Goal: Task Accomplishment & Management: Use online tool/utility

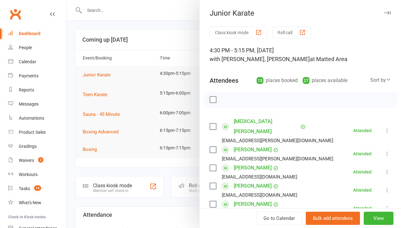
click at [297, 34] on button "Roll call" at bounding box center [291, 33] width 39 height 12
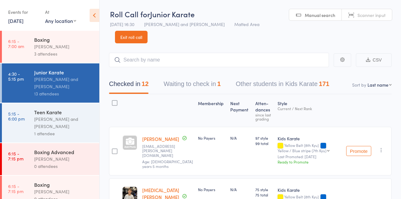
click at [232, 62] on input "search" at bounding box center [219, 60] width 220 height 14
type input "T"
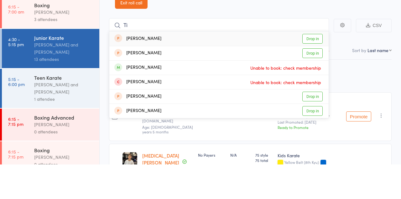
type input "T"
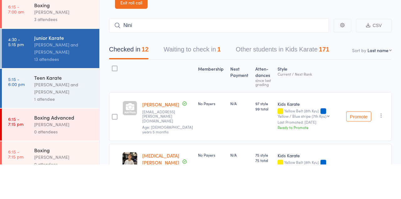
type input "Nini"
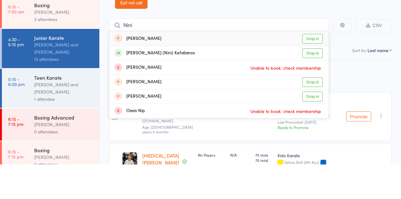
click at [315, 88] on link "Drop in" at bounding box center [312, 88] width 20 height 10
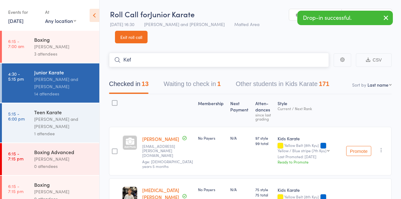
type input "Kef"
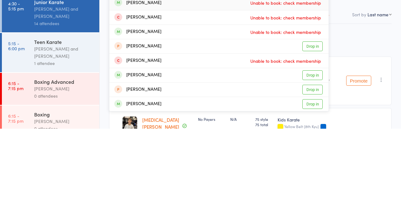
click at [312, 175] on link "Drop in" at bounding box center [312, 174] width 20 height 10
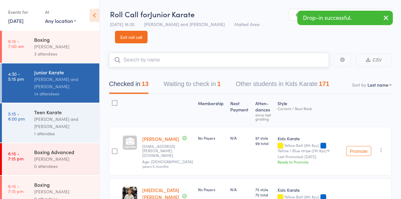
click at [213, 81] on button "Waiting to check in 1" at bounding box center [191, 85] width 57 height 17
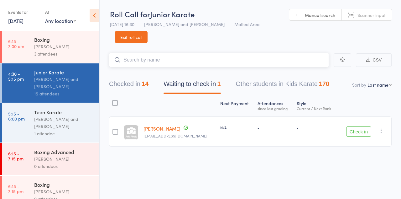
click at [140, 86] on button "Checked in 14" at bounding box center [128, 85] width 39 height 17
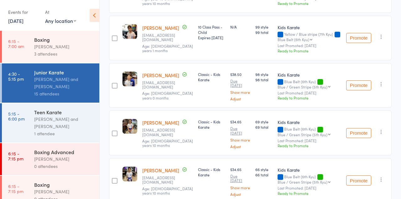
scroll to position [568, 0]
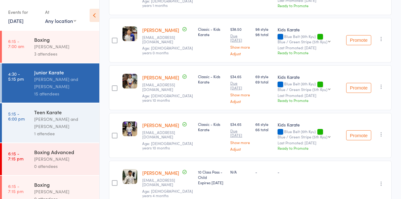
click at [79, 133] on div "1 attendee" at bounding box center [64, 133] width 60 height 7
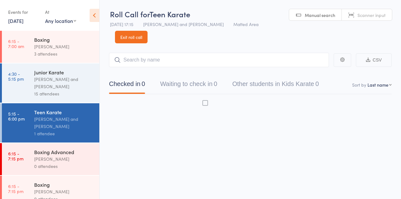
click at [70, 84] on div "[PERSON_NAME] and [PERSON_NAME]" at bounding box center [64, 82] width 60 height 14
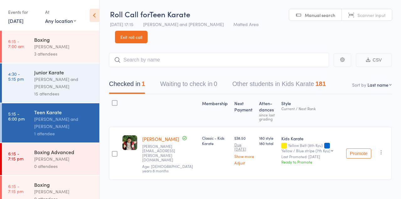
click at [67, 87] on div "[PERSON_NAME] and [PERSON_NAME]" at bounding box center [64, 82] width 60 height 14
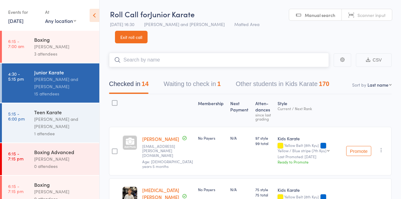
click at [238, 62] on input "search" at bounding box center [219, 60] width 220 height 14
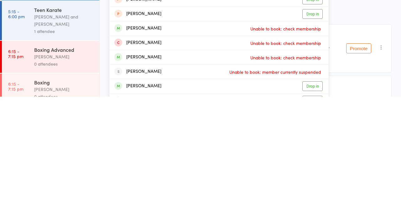
scroll to position [0, 0]
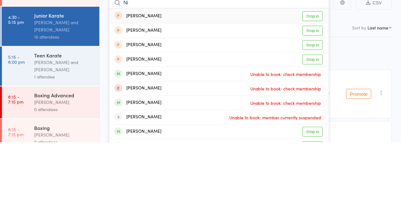
type input "N"
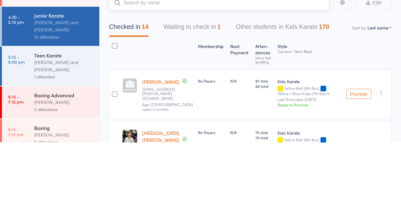
type input "M"
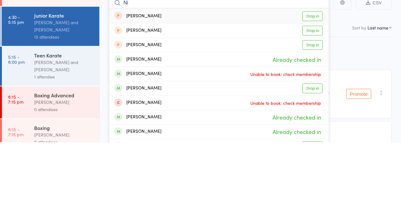
type input "N"
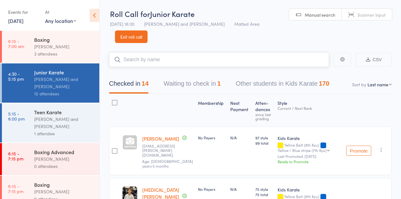
click at [234, 62] on input "search" at bounding box center [219, 59] width 220 height 14
type input "[PERSON_NAME]"
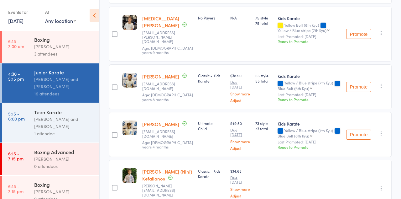
scroll to position [226, 0]
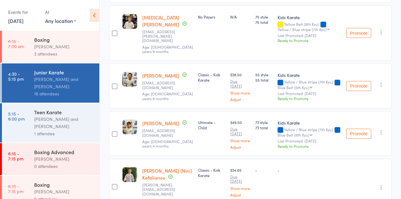
click at [65, 129] on div "[PERSON_NAME] and [PERSON_NAME]" at bounding box center [64, 122] width 60 height 14
